Goal: Contribute content: Contribute content

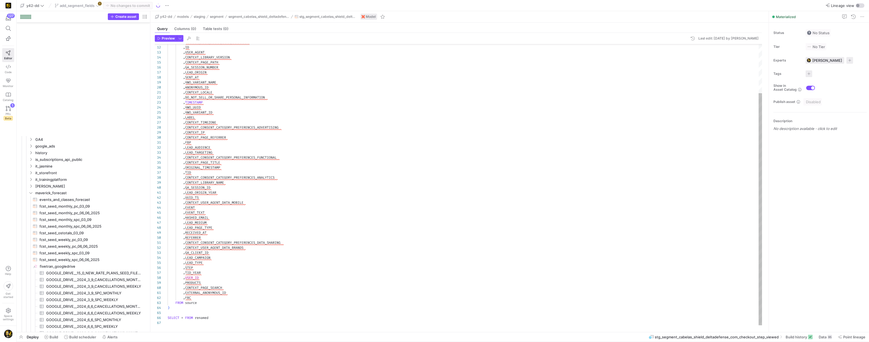
scroll to position [50, 0]
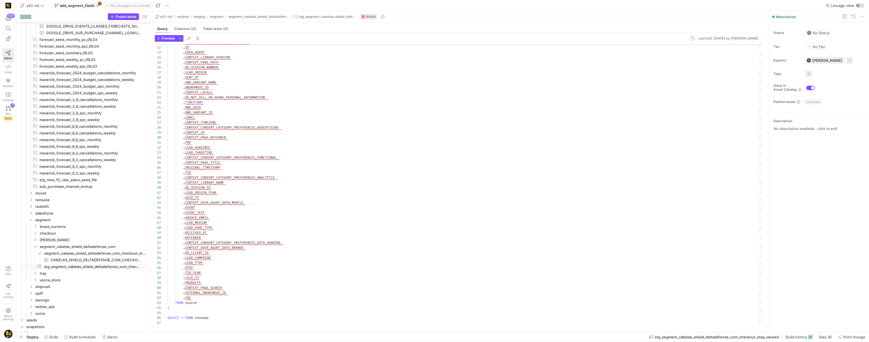
click at [93, 4] on span "add_segment_fields" at bounding box center [77, 5] width 35 height 4
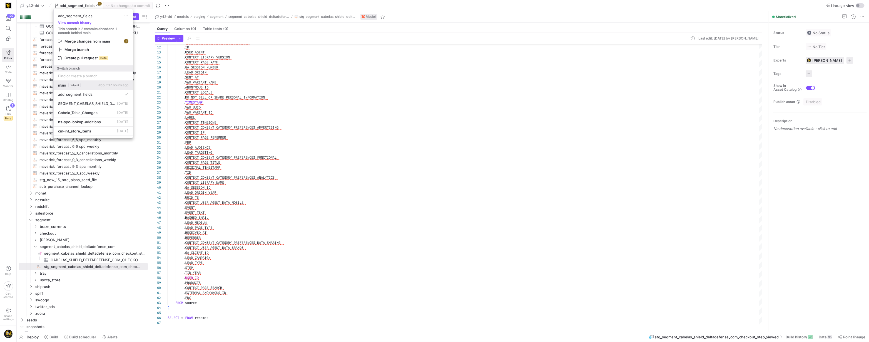
click at [62, 86] on span "main" at bounding box center [62, 85] width 8 height 4
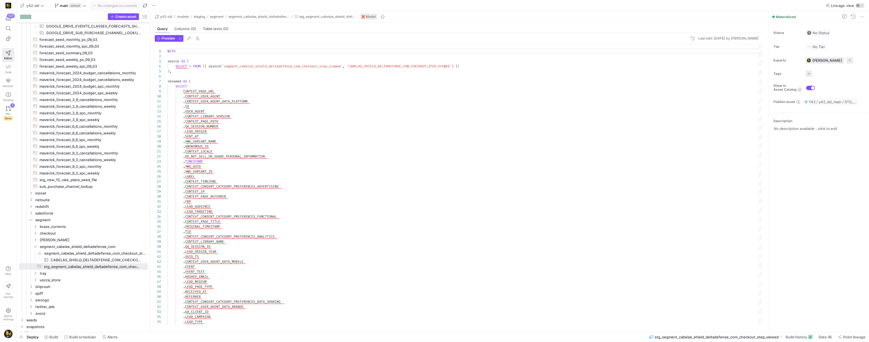
scroll to position [50, 0]
click at [154, 5] on span "button" at bounding box center [154, 5] width 7 height 7
click at [173, 23] on span "Create new branch" at bounding box center [175, 22] width 33 height 4
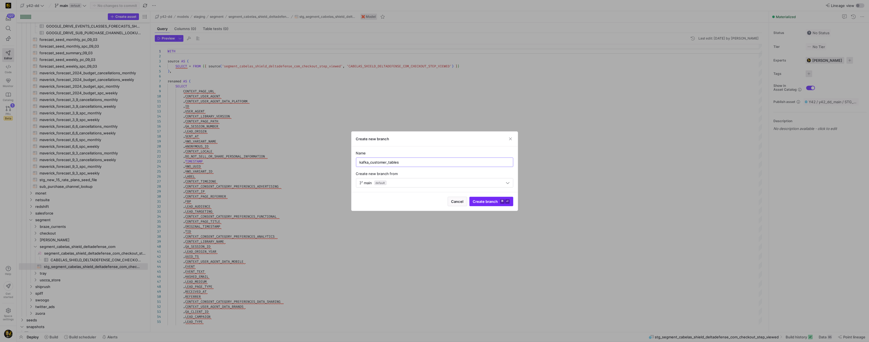
type input "kafka_customer_tables"
click at [487, 199] on span "Create branch ⌘ ⏎" at bounding box center [491, 201] width 37 height 4
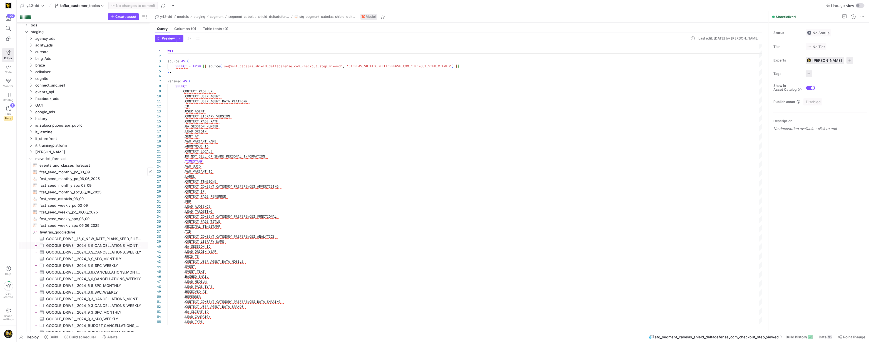
scroll to position [34, 0]
click at [30, 159] on icon "Press SPACE to select this row." at bounding box center [31, 158] width 4 height 3
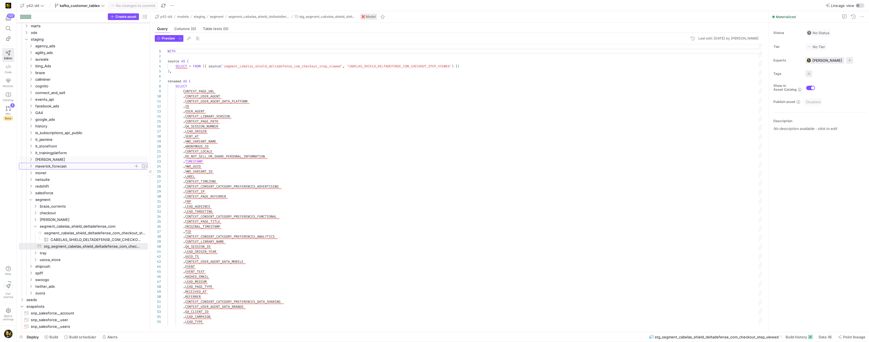
scroll to position [24, 0]
click at [30, 159] on icon "Press SPACE to select this row." at bounding box center [31, 159] width 4 height 3
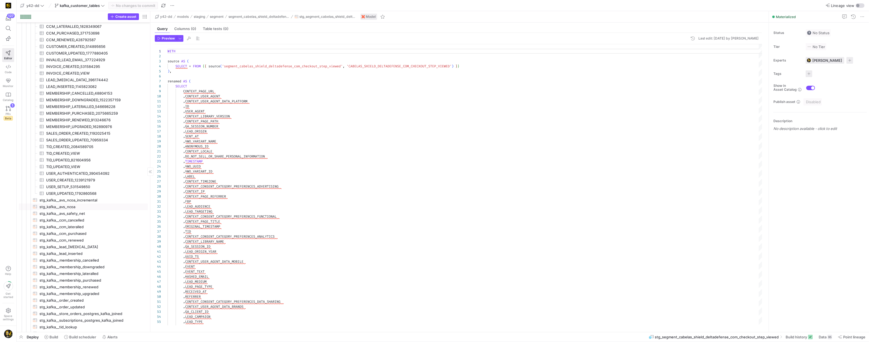
scroll to position [0, 0]
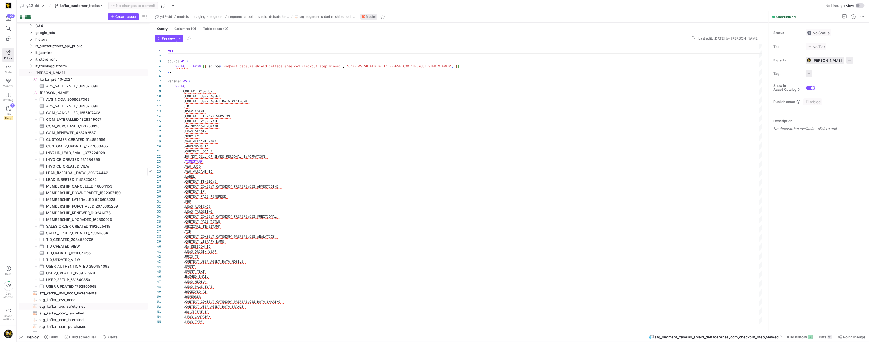
click at [61, 307] on span "stg_kafka__avs_safety_net​​​​​​​​​​" at bounding box center [90, 306] width 102 height 6
type textarea "-- File Name: stg_kafka__avs_safety_net.sql -- Created By: [PERSON_NAME] -- Las…"
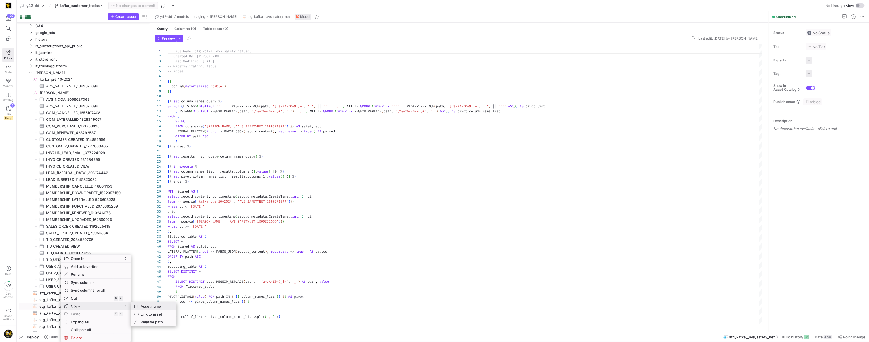
click at [151, 308] on span "Asset name" at bounding box center [154, 306] width 33 height 8
click at [137, 72] on span "Press SPACE to select this row." at bounding box center [137, 73] width 6 height 6
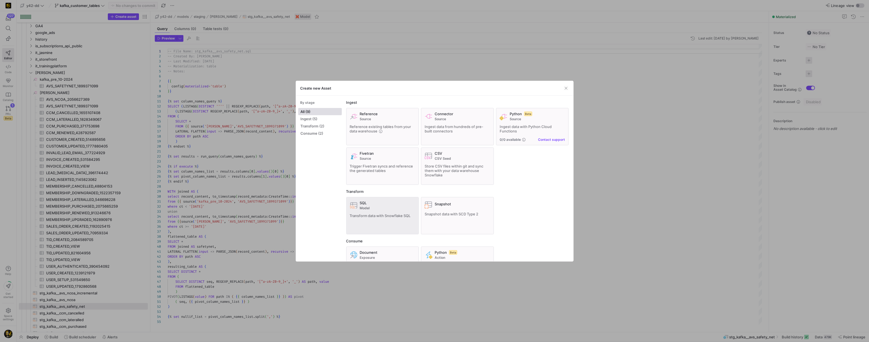
click at [360, 203] on span "SQL" at bounding box center [363, 202] width 7 height 4
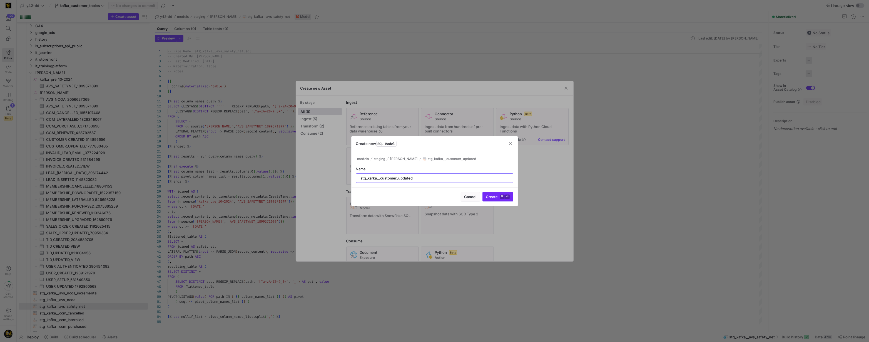
type input "stg_kafka__customer_updated"
click at [488, 196] on span "Create ⌘ ⏎" at bounding box center [498, 196] width 24 height 4
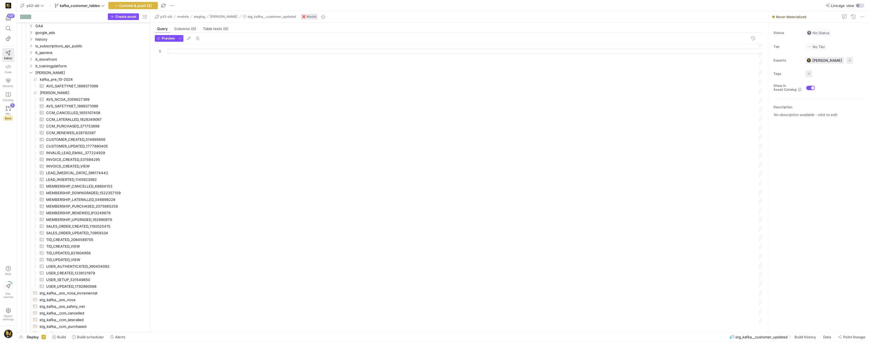
scroll to position [125, 0]
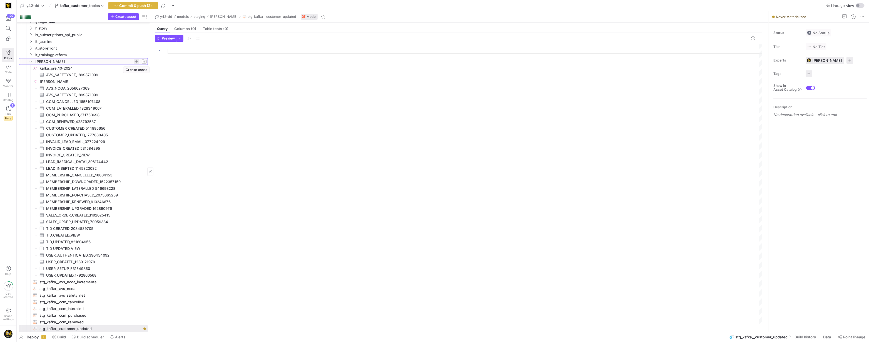
click at [136, 60] on span "Press SPACE to select this row." at bounding box center [137, 62] width 6 height 6
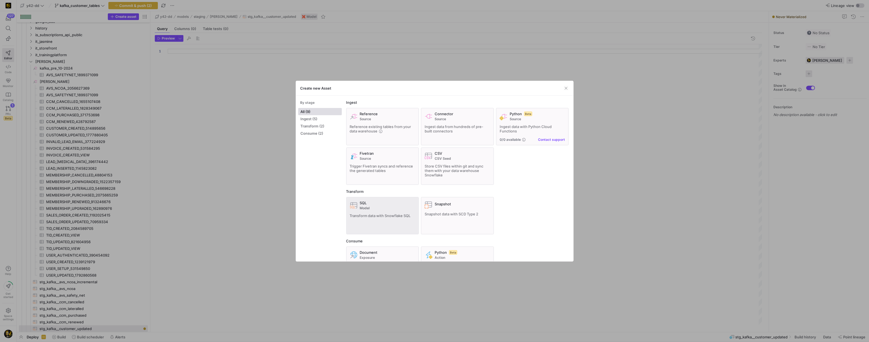
click at [380, 214] on span "Transform data with Snowflake SQL" at bounding box center [380, 215] width 61 height 4
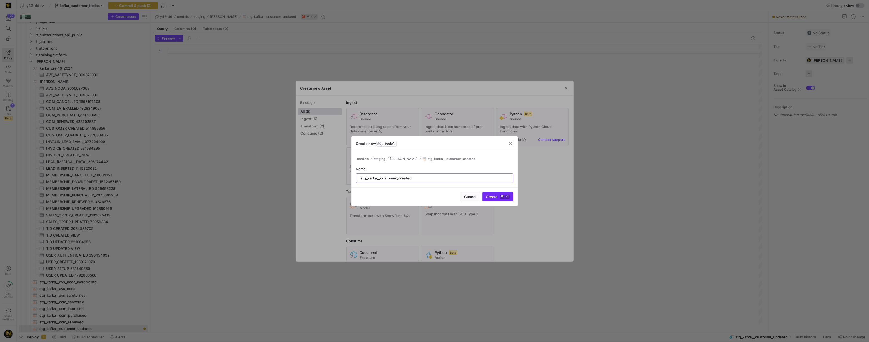
type input "stg_kafka__customer_created"
click at [491, 196] on span "Create ⌘ ⏎" at bounding box center [498, 196] width 24 height 4
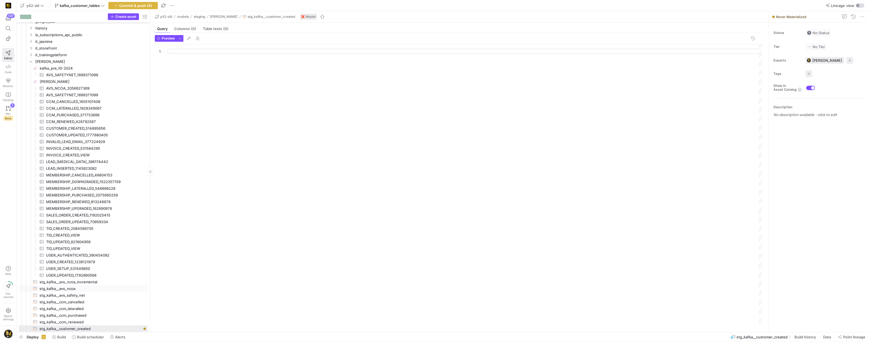
click at [70, 288] on span "stg_kafka__avs_ncoa​​​​​​​​​​" at bounding box center [90, 288] width 102 height 6
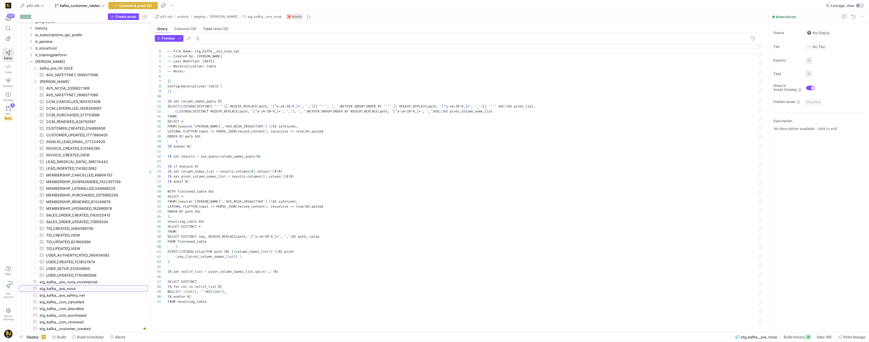
scroll to position [50, 0]
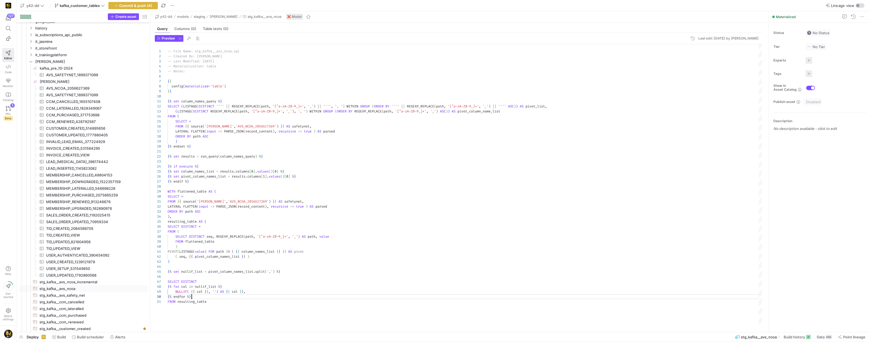
click at [257, 294] on div "-- File Name: stg_kafka__avs_ncoa.sql -- Created By: [PERSON_NAME] -- Last Modi…" at bounding box center [465, 184] width 595 height 281
click at [76, 300] on span "stg_kafka__ccm_cancelled​​​​​​​​​​" at bounding box center [90, 301] width 102 height 6
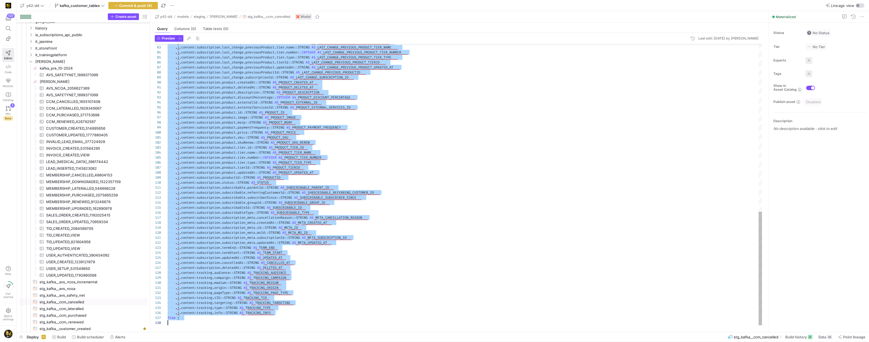
scroll to position [30, 12]
drag, startPoint x: 168, startPoint y: 55, endPoint x: 228, endPoint y: 316, distance: 267.9
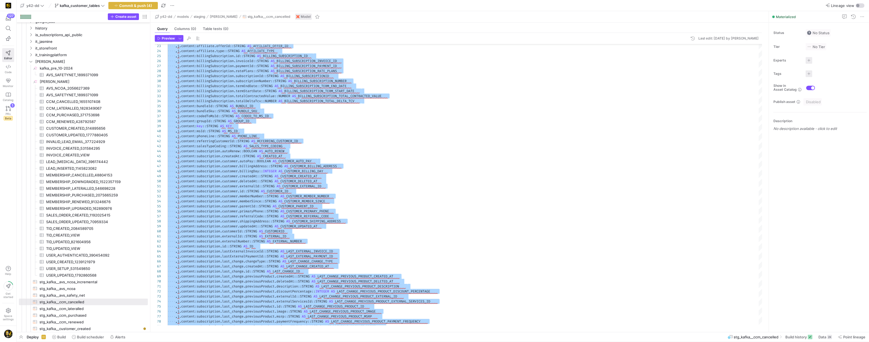
scroll to position [10, 126]
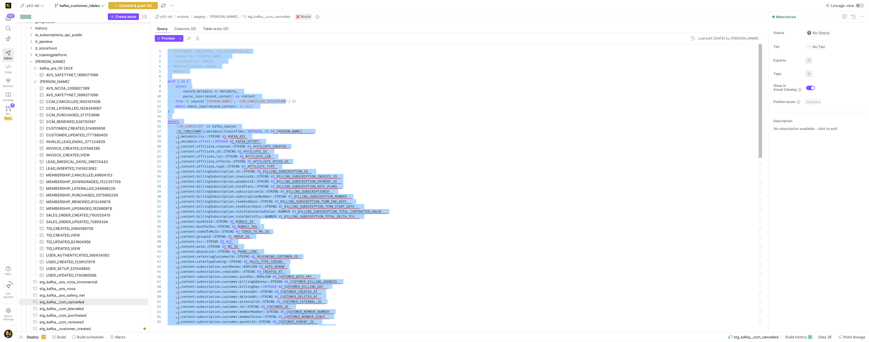
type textarea "from {{ source('[PERSON_NAME]', 'CCM_CANCELLED_1655107408') }} where check_json…"
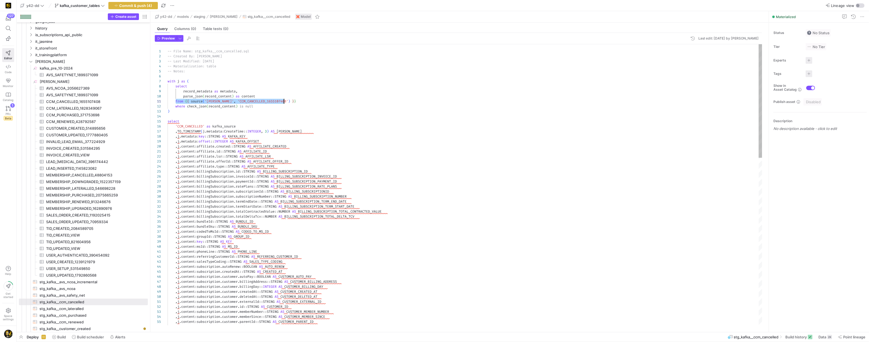
scroll to position [0, 116]
drag, startPoint x: 178, startPoint y: 102, endPoint x: 286, endPoint y: 101, distance: 108.4
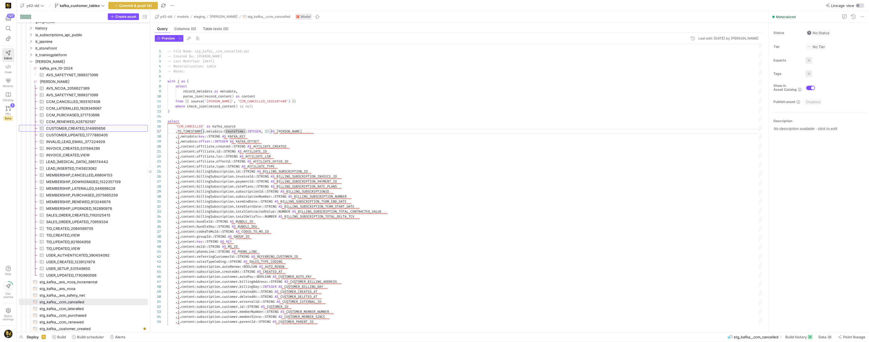
click at [119, 127] on span "CUSTOMER_CREATED_514895656​​​​​​​​​" at bounding box center [93, 128] width 95 height 6
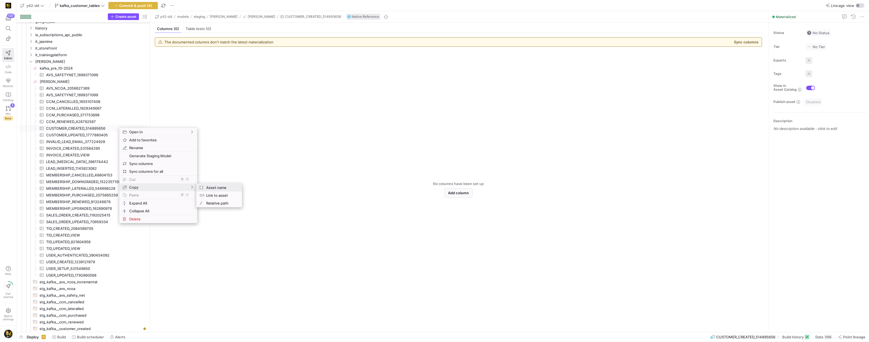
click at [213, 189] on span "Asset name" at bounding box center [220, 187] width 33 height 8
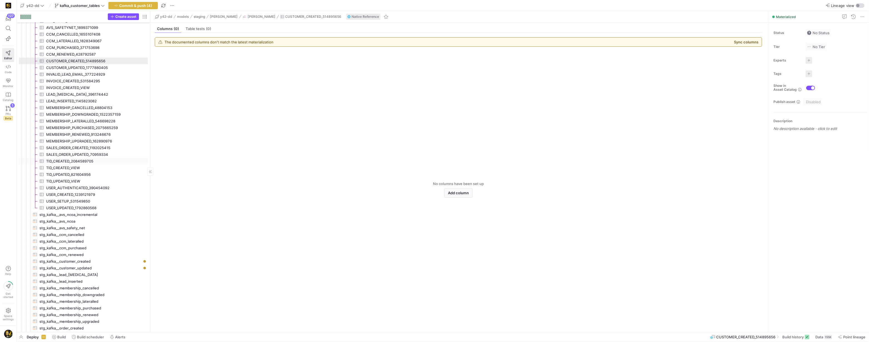
scroll to position [196, 0]
click at [82, 252] on span "stg_kafka__customer_created​​​​​​​​​​" at bounding box center [90, 253] width 102 height 6
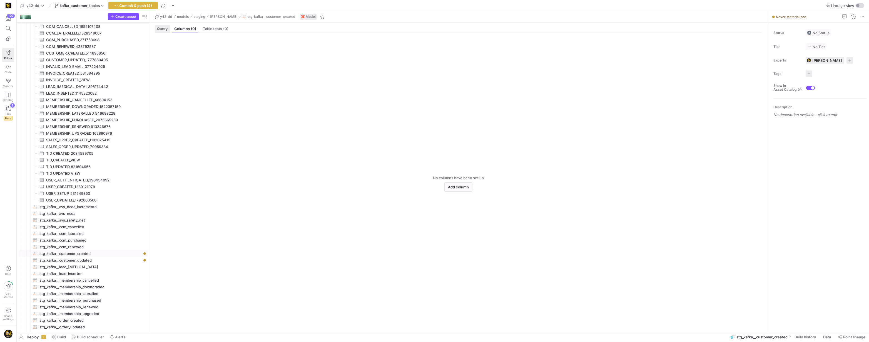
click at [161, 31] on div "Query" at bounding box center [162, 29] width 15 height 8
click at [178, 53] on div at bounding box center [465, 184] width 595 height 281
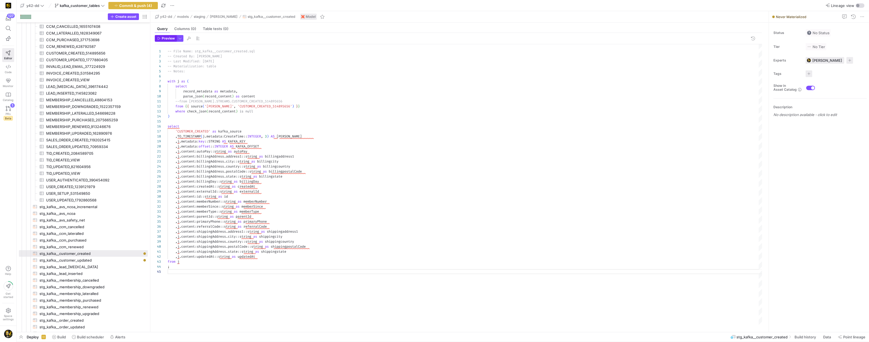
click at [164, 39] on span "Preview" at bounding box center [168, 38] width 13 height 4
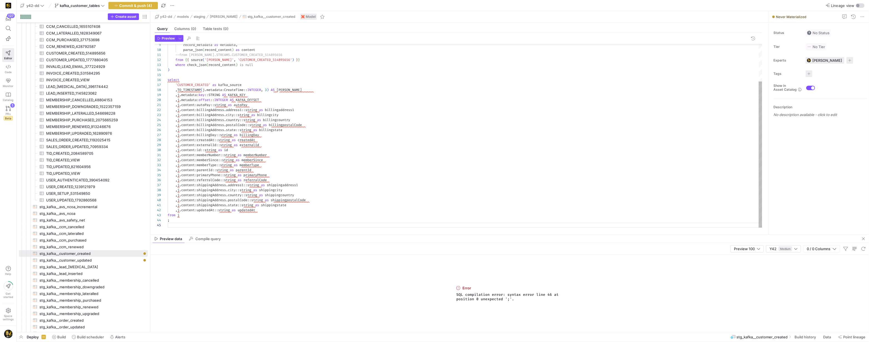
click at [181, 221] on div "record_metadata as metadata , parse_json ( record_content ) as content --from […" at bounding box center [465, 113] width 595 height 230
type textarea ",[PERSON_NAME]content:shippingAddress.state::string as shippingstate ,j.content…"
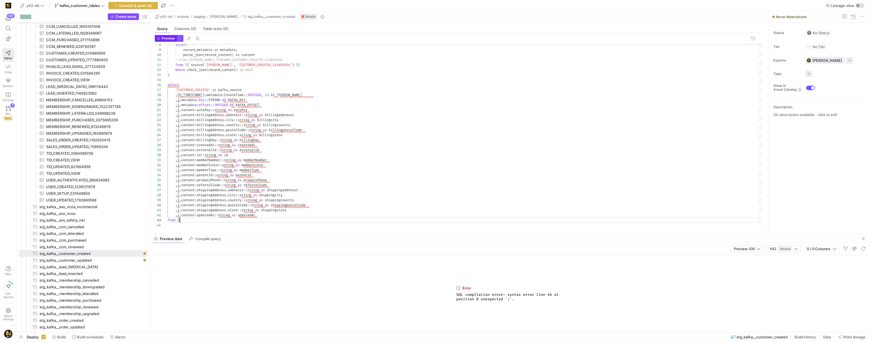
click at [167, 39] on span "Preview" at bounding box center [168, 38] width 13 height 4
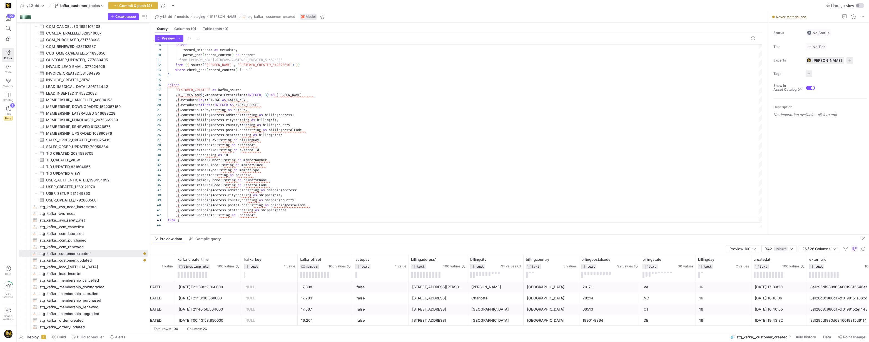
scroll to position [0, 36]
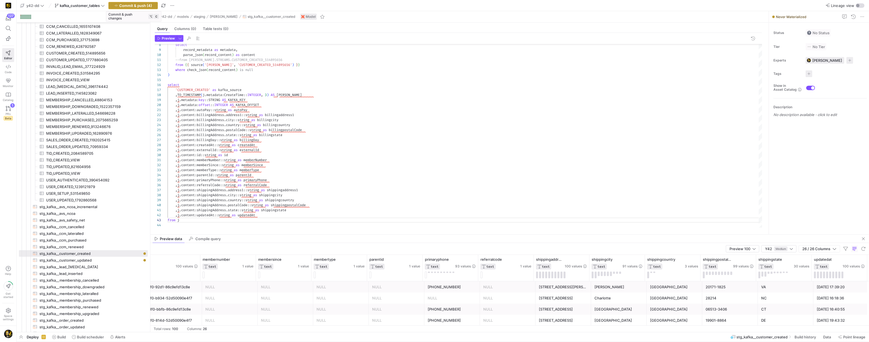
click at [122, 6] on span "Commit & push (4)" at bounding box center [135, 5] width 33 height 4
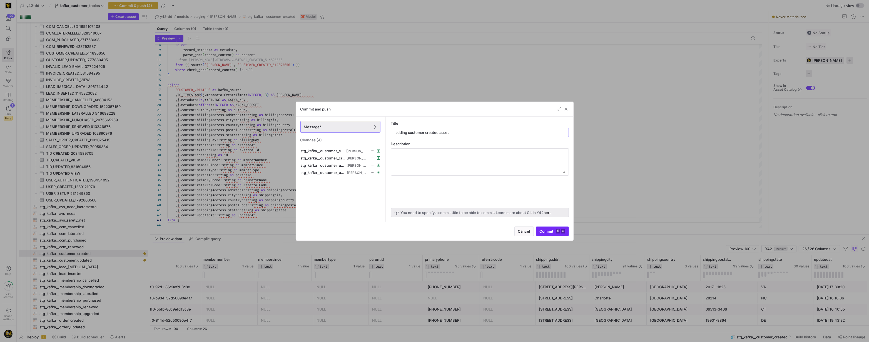
type input "adding customer created asset"
click at [544, 232] on span "Commit ⌘ ⏎" at bounding box center [553, 231] width 26 height 4
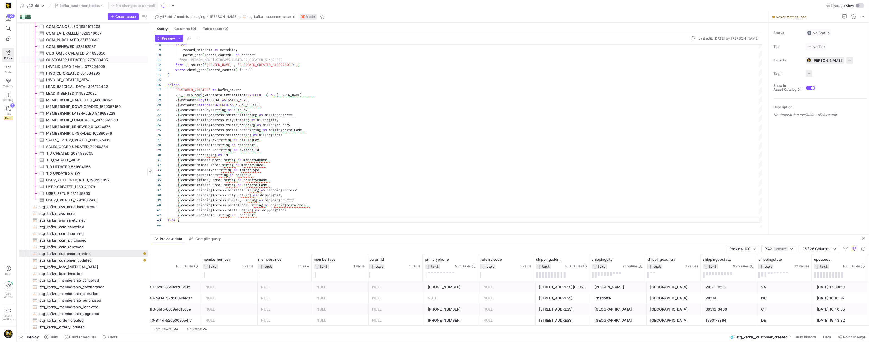
click at [105, 59] on span "CUSTOMER_UPDATED_1777880405​​​​​​​​​" at bounding box center [93, 60] width 95 height 6
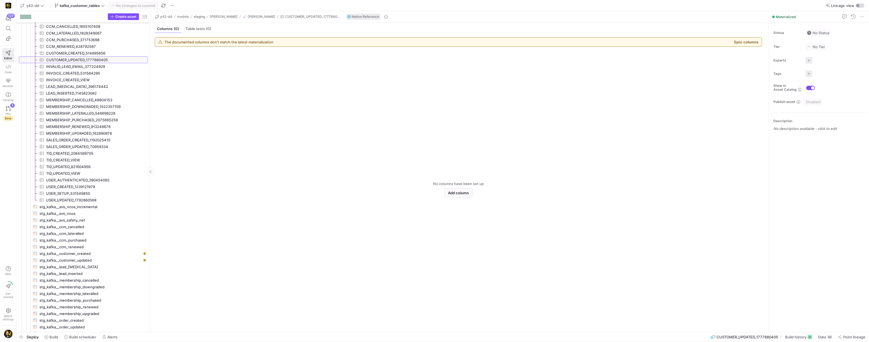
click at [115, 60] on span "CUSTOMER_UPDATED_1777880405​​​​​​​​​" at bounding box center [93, 60] width 95 height 6
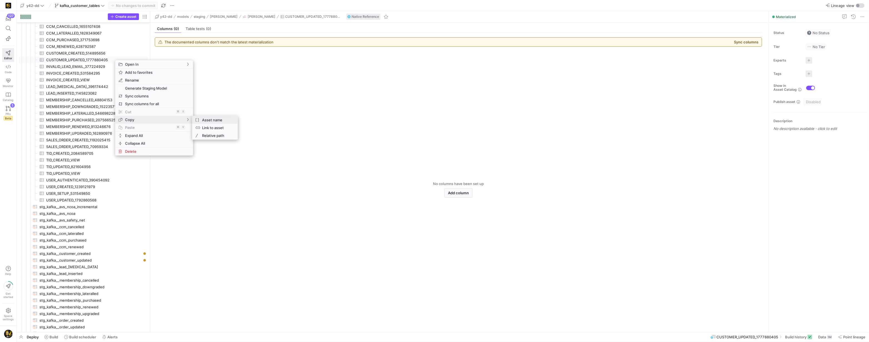
click at [218, 119] on span "Asset name" at bounding box center [216, 120] width 33 height 8
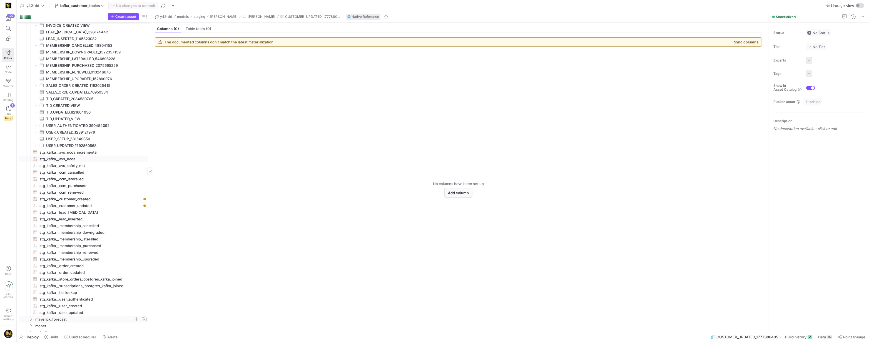
scroll to position [258, 0]
click at [76, 199] on span "stg_kafka__customer_updated​​​​​​​​​​" at bounding box center [90, 199] width 102 height 6
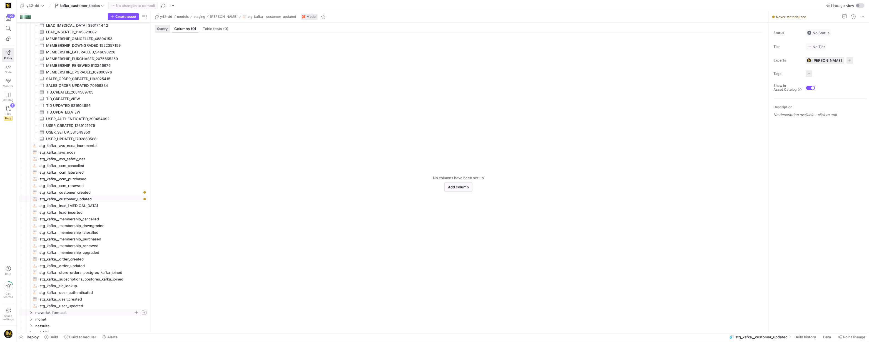
click at [162, 30] on span "Query" at bounding box center [162, 29] width 11 height 4
click at [173, 53] on div at bounding box center [465, 184] width 595 height 281
type textarea ",[PERSON_NAME]content:shippingAddress.state::string as shippingstate ,j.content…"
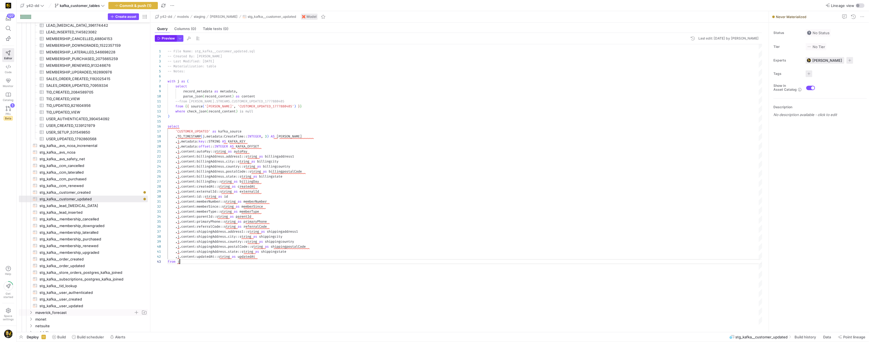
click at [164, 38] on span "Preview" at bounding box center [168, 38] width 13 height 4
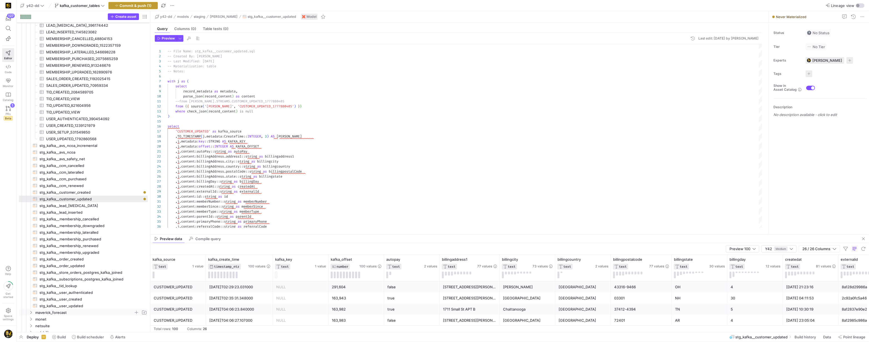
click at [137, 6] on span "Commit & push (1)" at bounding box center [136, 5] width 32 height 4
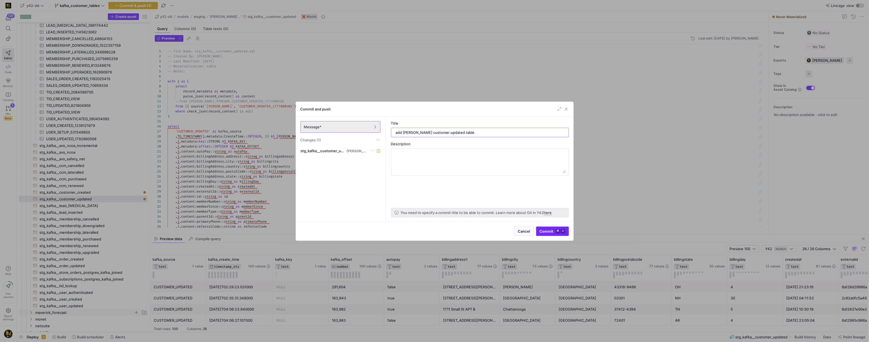
type input "add [PERSON_NAME] customer updated table"
click at [547, 233] on span "Commit ⌘ ⏎" at bounding box center [553, 231] width 26 height 4
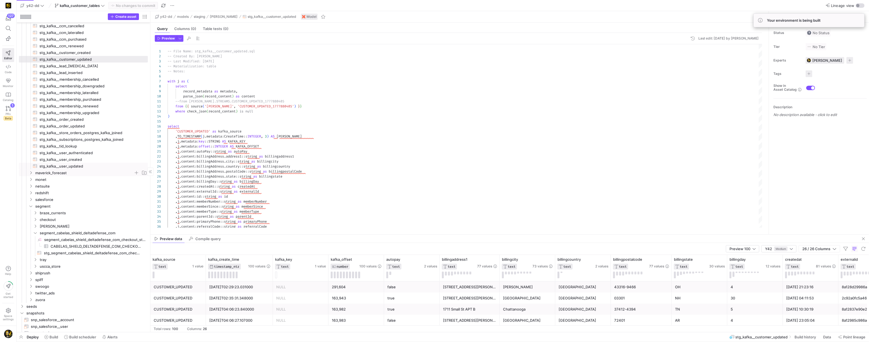
scroll to position [405, 0]
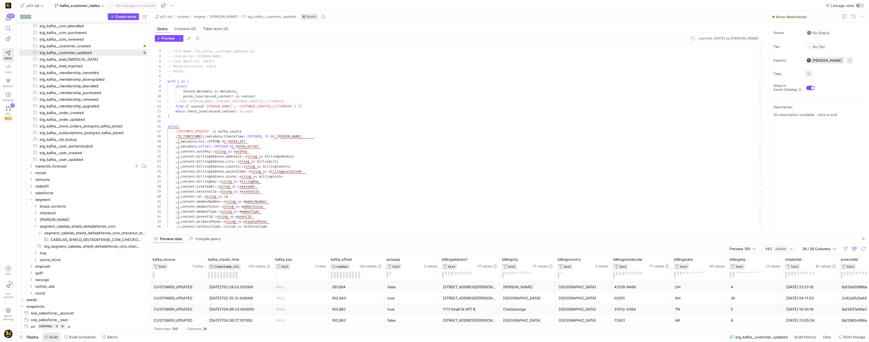
click at [53, 337] on span "Build" at bounding box center [53, 336] width 9 height 4
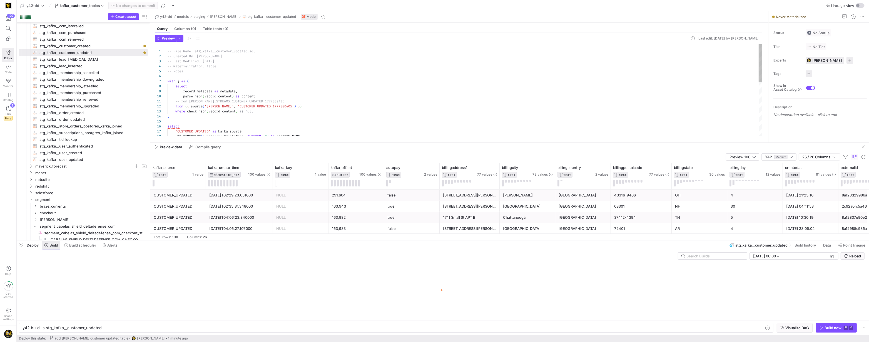
scroll to position [0, 78]
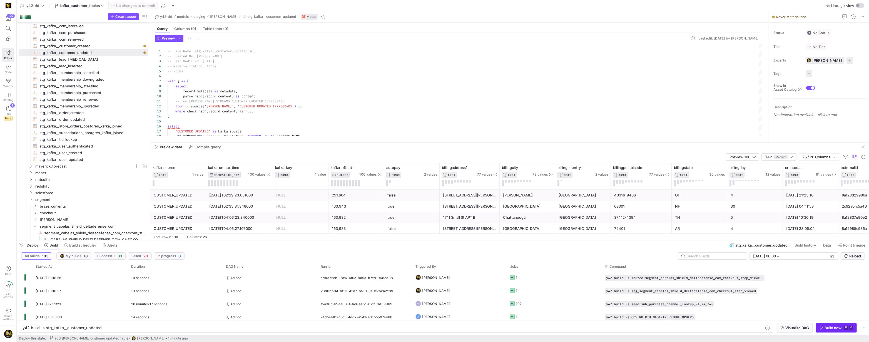
click at [825, 326] on div "Build now" at bounding box center [833, 327] width 17 height 4
click at [108, 327] on div "y42 build -s stg_kafka__customer_updated" at bounding box center [393, 327] width 741 height 4
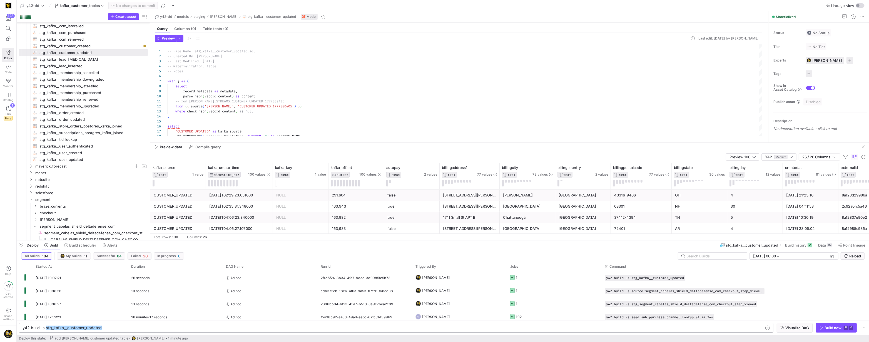
click at [109, 327] on div "y42 build -s stg_kafka__customer_updated" at bounding box center [393, 327] width 741 height 4
type textarea "y42 build -s stg_kafka__customer_created"
click at [828, 328] on div "Build now" at bounding box center [833, 327] width 17 height 4
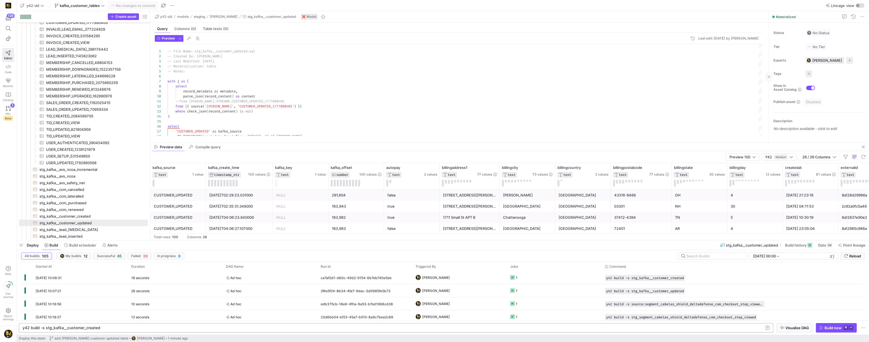
scroll to position [204, 0]
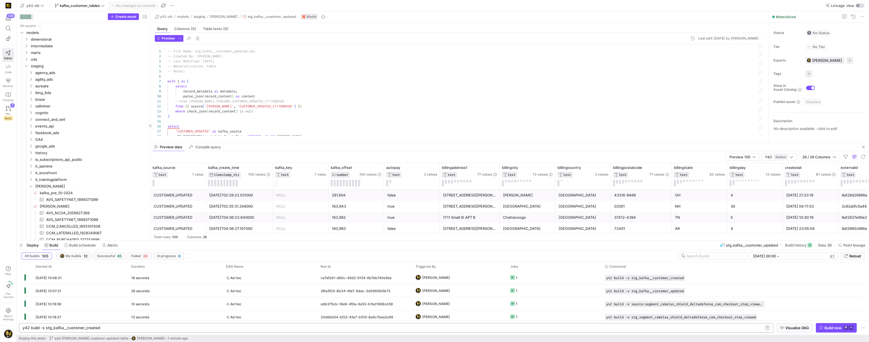
click at [23, 17] on div at bounding box center [25, 17] width 11 height 4
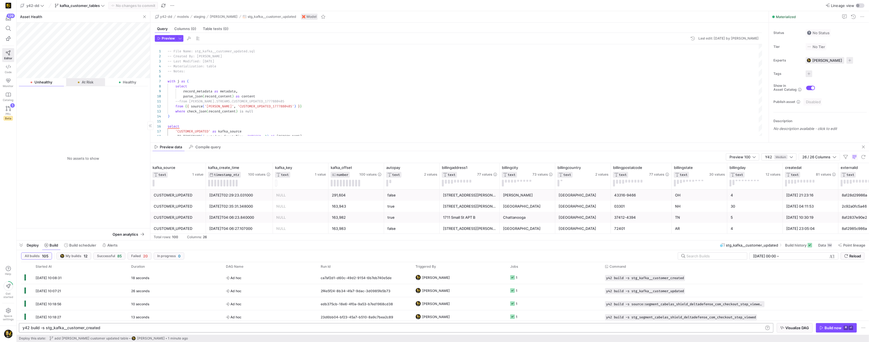
click at [91, 83] on span "At Risk" at bounding box center [88, 82] width 12 height 4
click at [42, 85] on div "Unhealthy" at bounding box center [41, 82] width 45 height 8
click at [6, 110] on icon at bounding box center [8, 108] width 5 height 5
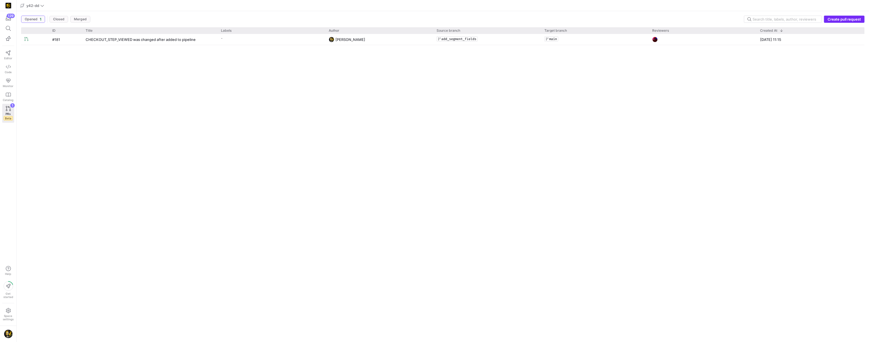
click at [833, 19] on span "Create pull request" at bounding box center [844, 19] width 33 height 4
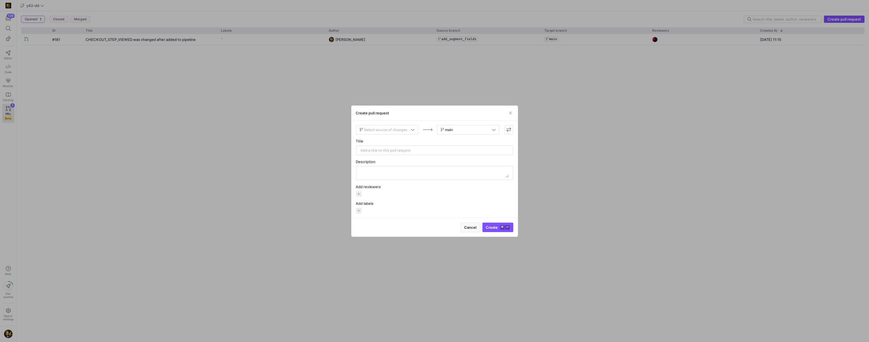
click at [412, 133] on span at bounding box center [387, 129] width 62 height 9
click at [397, 178] on span "kafka_customer_tables" at bounding box center [380, 178] width 39 height 4
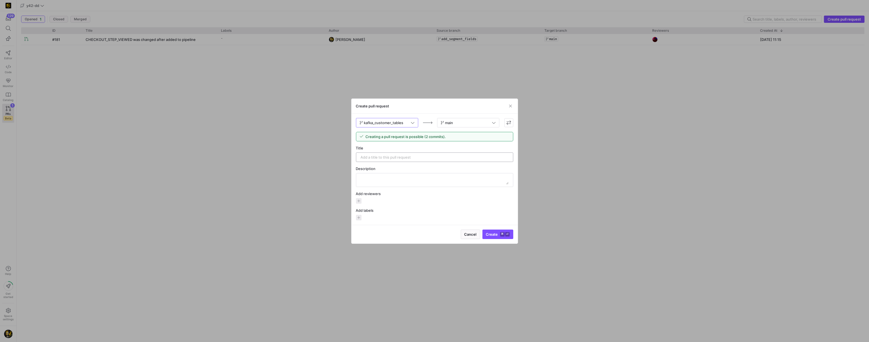
click at [405, 157] on input "text" at bounding box center [435, 157] width 148 height 4
type input "adding [PERSON_NAME] customer tables"
click at [358, 200] on span "button" at bounding box center [359, 201] width 6 height 6
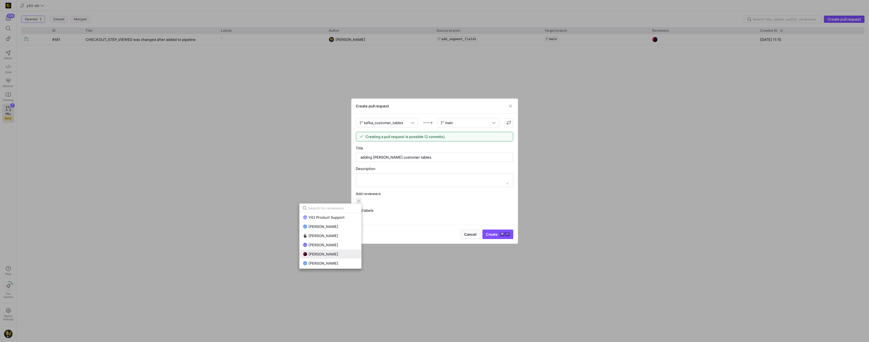
click at [332, 254] on span "[PERSON_NAME]" at bounding box center [323, 254] width 30 height 4
click at [493, 235] on div at bounding box center [434, 171] width 869 height 342
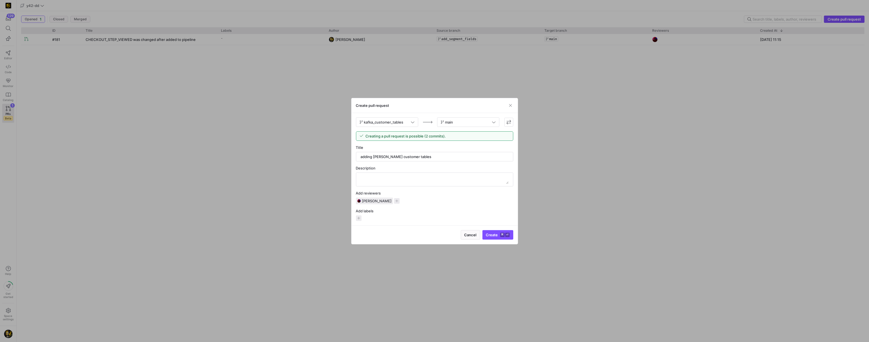
click at [493, 235] on span "Create ⌘ ⏎" at bounding box center [498, 234] width 24 height 4
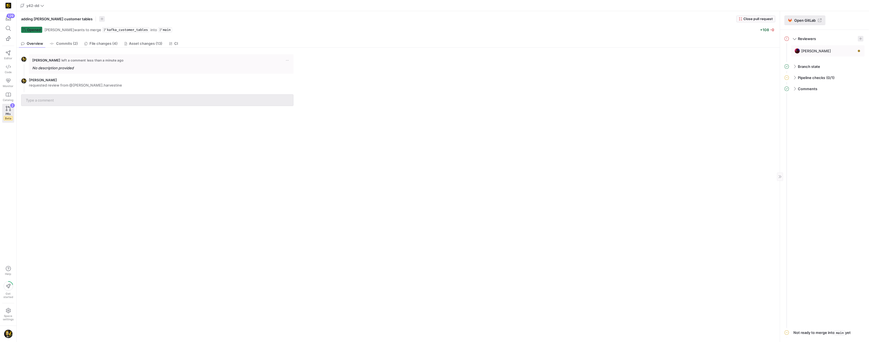
click at [800, 19] on span "Open GitLab" at bounding box center [804, 20] width 21 height 4
